Goal: Task Accomplishment & Management: Manage account settings

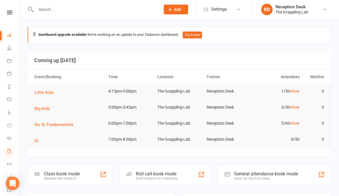
click at [8, 152] on icon at bounding box center [9, 151] width 5 height 5
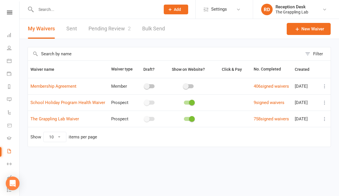
click at [114, 31] on link "Pending Review 2" at bounding box center [109, 29] width 42 height 20
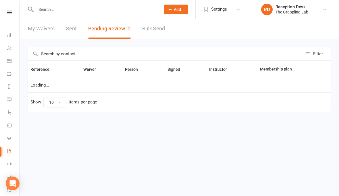
select select "25"
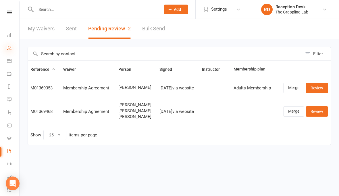
click at [8, 48] on icon at bounding box center [9, 48] width 5 height 5
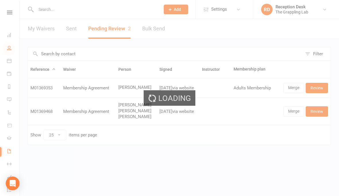
select select "100"
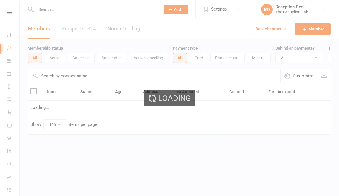
select select "100"
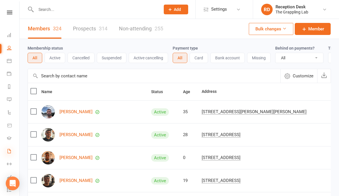
click at [9, 152] on icon at bounding box center [9, 151] width 5 height 5
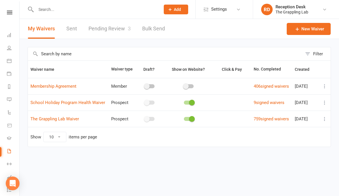
click at [110, 28] on link "Pending Review 3" at bounding box center [109, 29] width 42 height 20
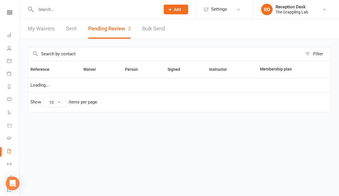
select select "25"
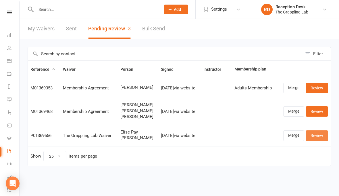
click at [319, 136] on link "Review" at bounding box center [317, 136] width 22 height 10
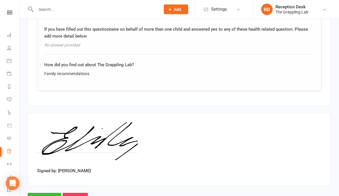
scroll to position [971, 0]
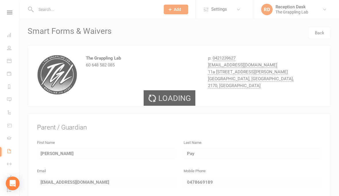
select select "25"
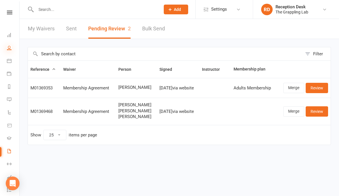
click at [7, 48] on icon at bounding box center [9, 48] width 5 height 5
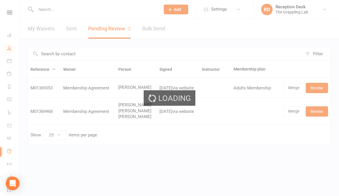
select select "100"
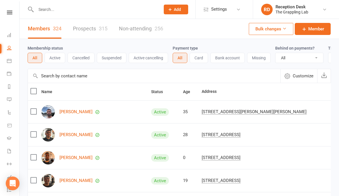
click at [97, 35] on link "Prospects 315" at bounding box center [90, 29] width 34 height 20
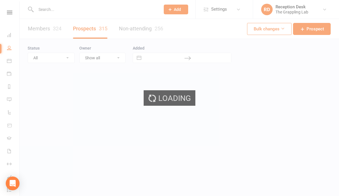
select select "100"
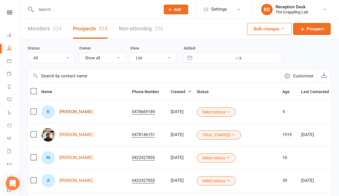
click at [70, 112] on link "[PERSON_NAME]" at bounding box center [75, 112] width 33 height 5
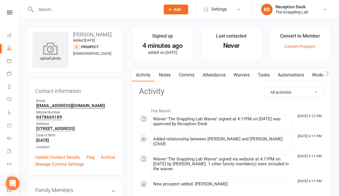
click at [44, 53] on icon at bounding box center [51, 48] width 40 height 13
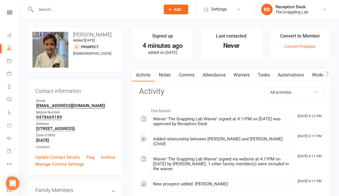
click at [107, 61] on div "upload photo change photo [PERSON_NAME] Added [DATE] prospect [DEMOGRAPHIC_DATA]" at bounding box center [75, 50] width 95 height 46
select select "100"
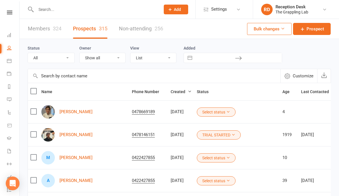
click at [206, 111] on button "Select status" at bounding box center [216, 112] width 39 height 9
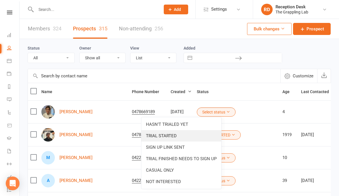
click at [164, 136] on link "TRIAL STARTED" at bounding box center [181, 135] width 80 height 11
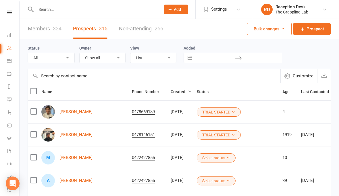
click at [38, 25] on link "Members 324" at bounding box center [45, 29] width 34 height 20
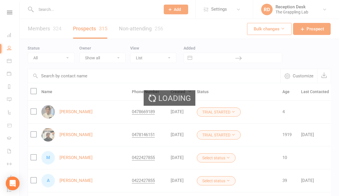
select select "100"
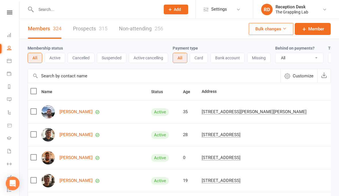
click at [53, 58] on button "Active" at bounding box center [55, 58] width 21 height 10
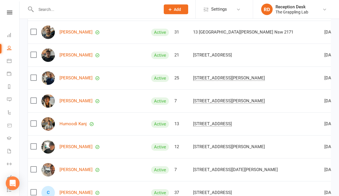
scroll to position [746, 0]
click at [76, 126] on link "Humoodi Kanj" at bounding box center [72, 124] width 27 height 5
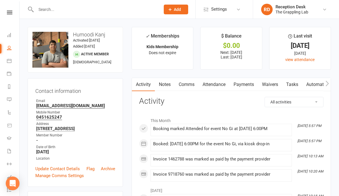
select select "100"
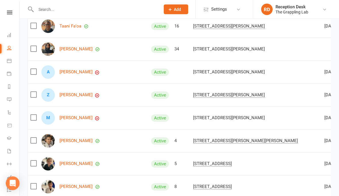
scroll to position [1580, 0]
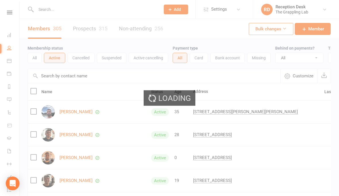
select select "100"
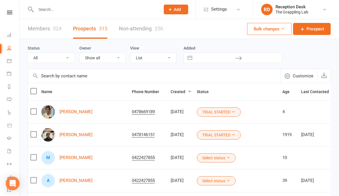
click at [66, 9] on input "text" at bounding box center [95, 9] width 122 height 8
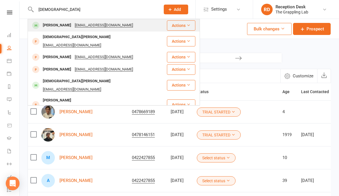
type input "[DEMOGRAPHIC_DATA]"
click at [54, 28] on div "[PERSON_NAME]" at bounding box center [57, 25] width 32 height 8
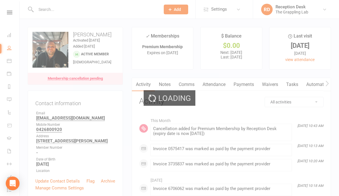
select select "100"
